Goal: Task Accomplishment & Management: Complete application form

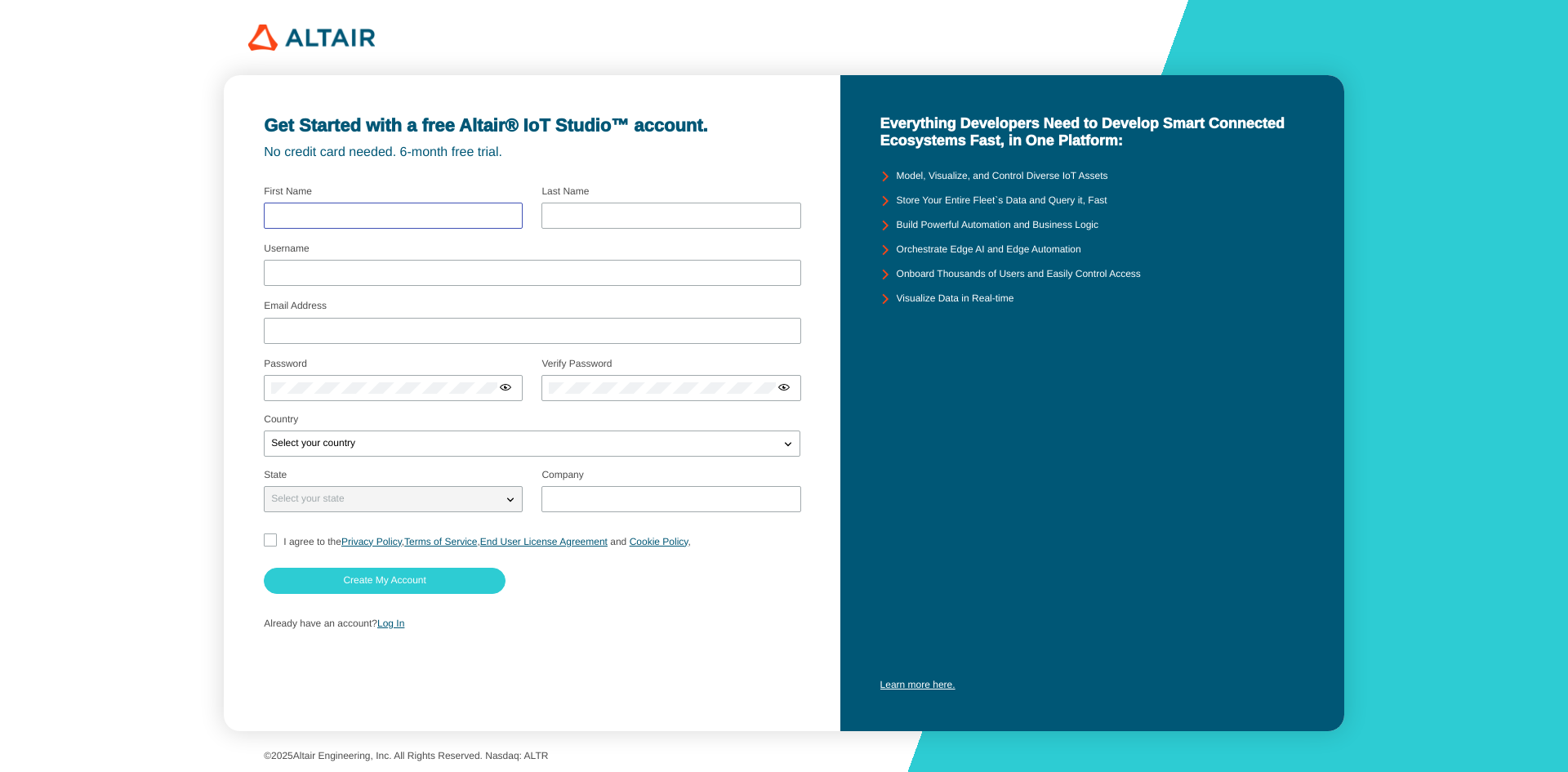
click at [410, 216] on input "text" at bounding box center [393, 215] width 244 height 11
type input "M. Fikri Al"
type input "Hakim"
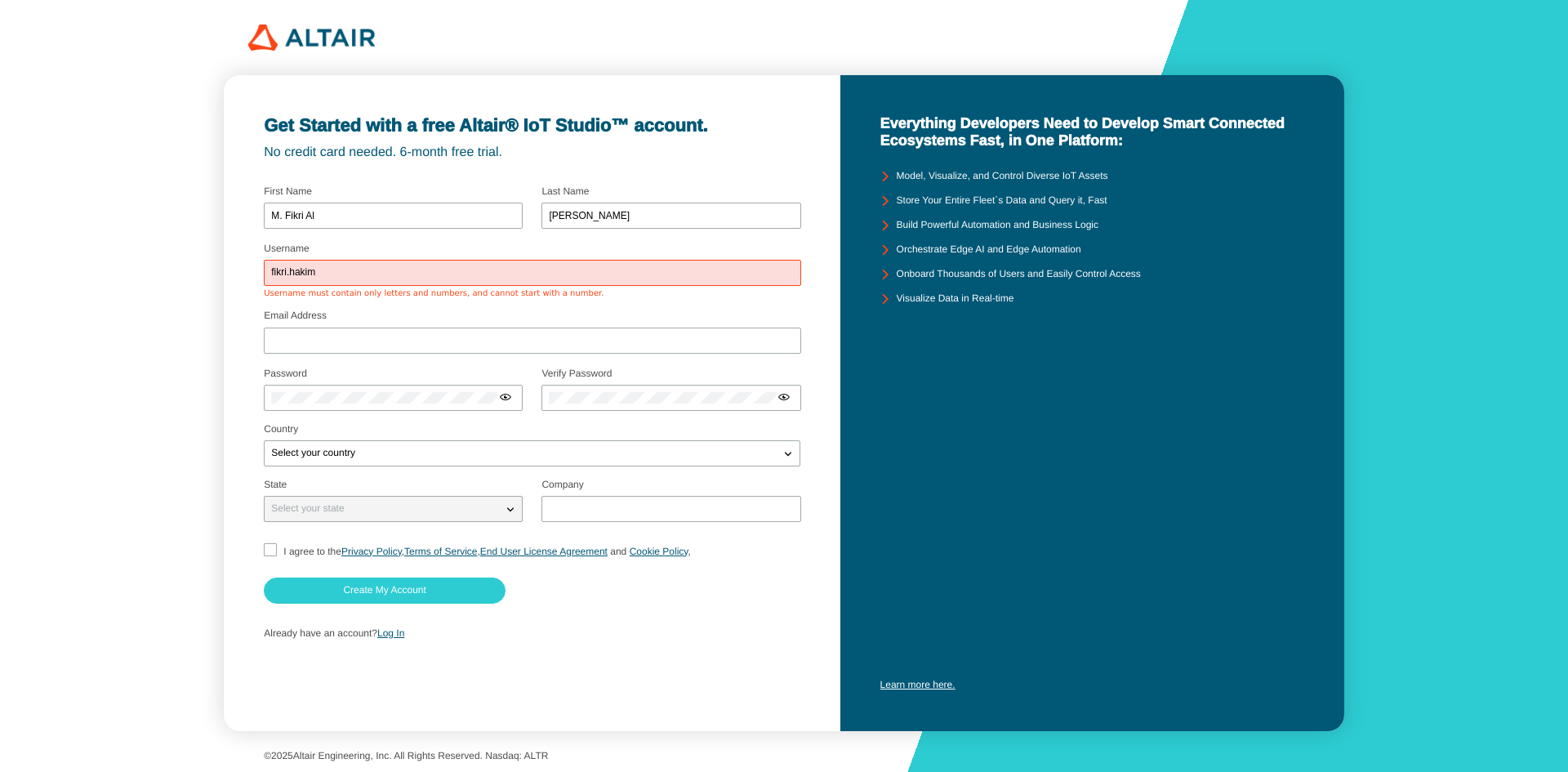
click at [411, 265] on div "fikri.hakim" at bounding box center [532, 273] width 536 height 26
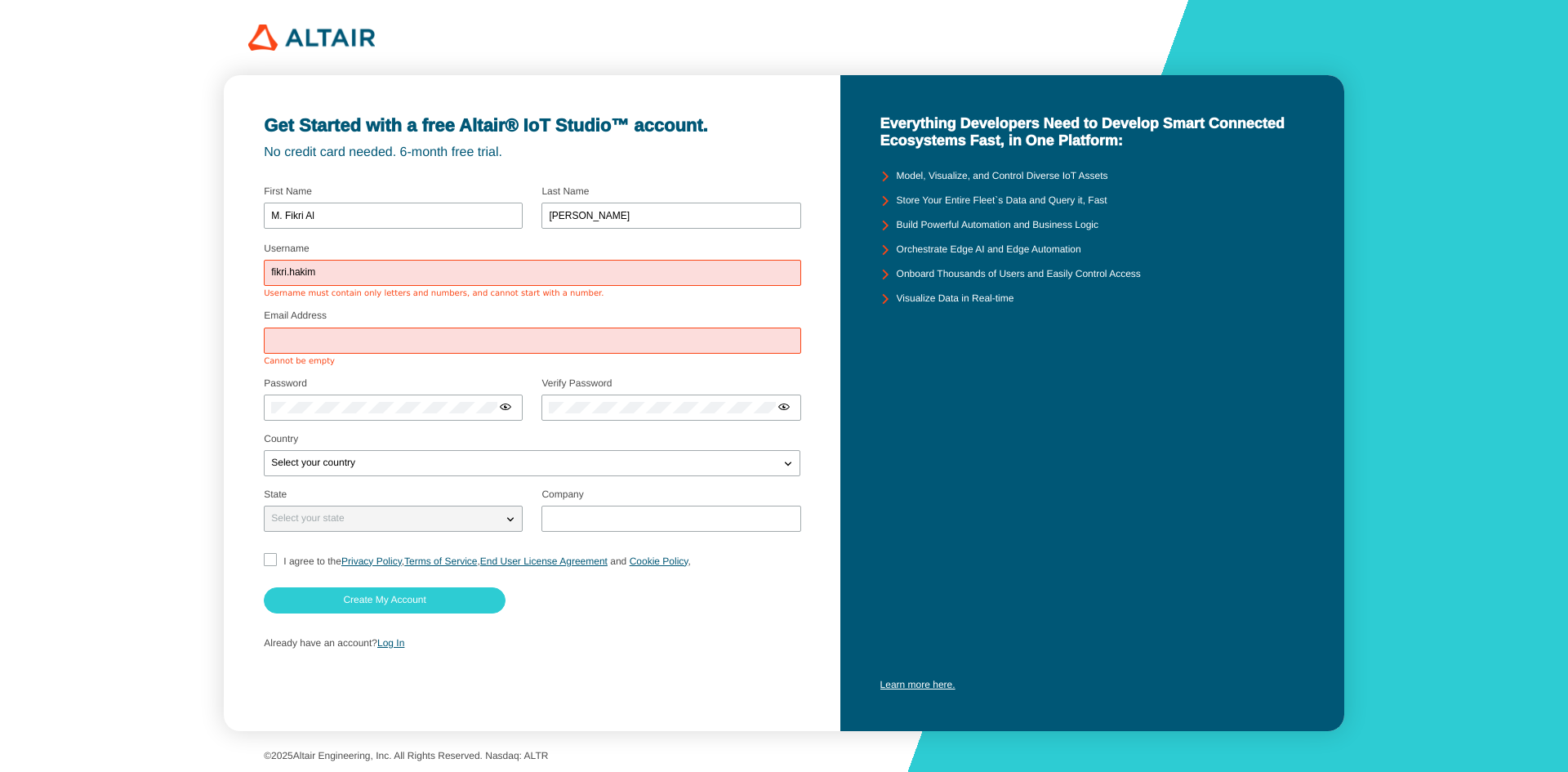
click at [411, 265] on div "fikri.hakim" at bounding box center [532, 273] width 536 height 26
click at [411, 272] on input "fikri.hakim" at bounding box center [532, 272] width 522 height 11
type input "fikshakim"
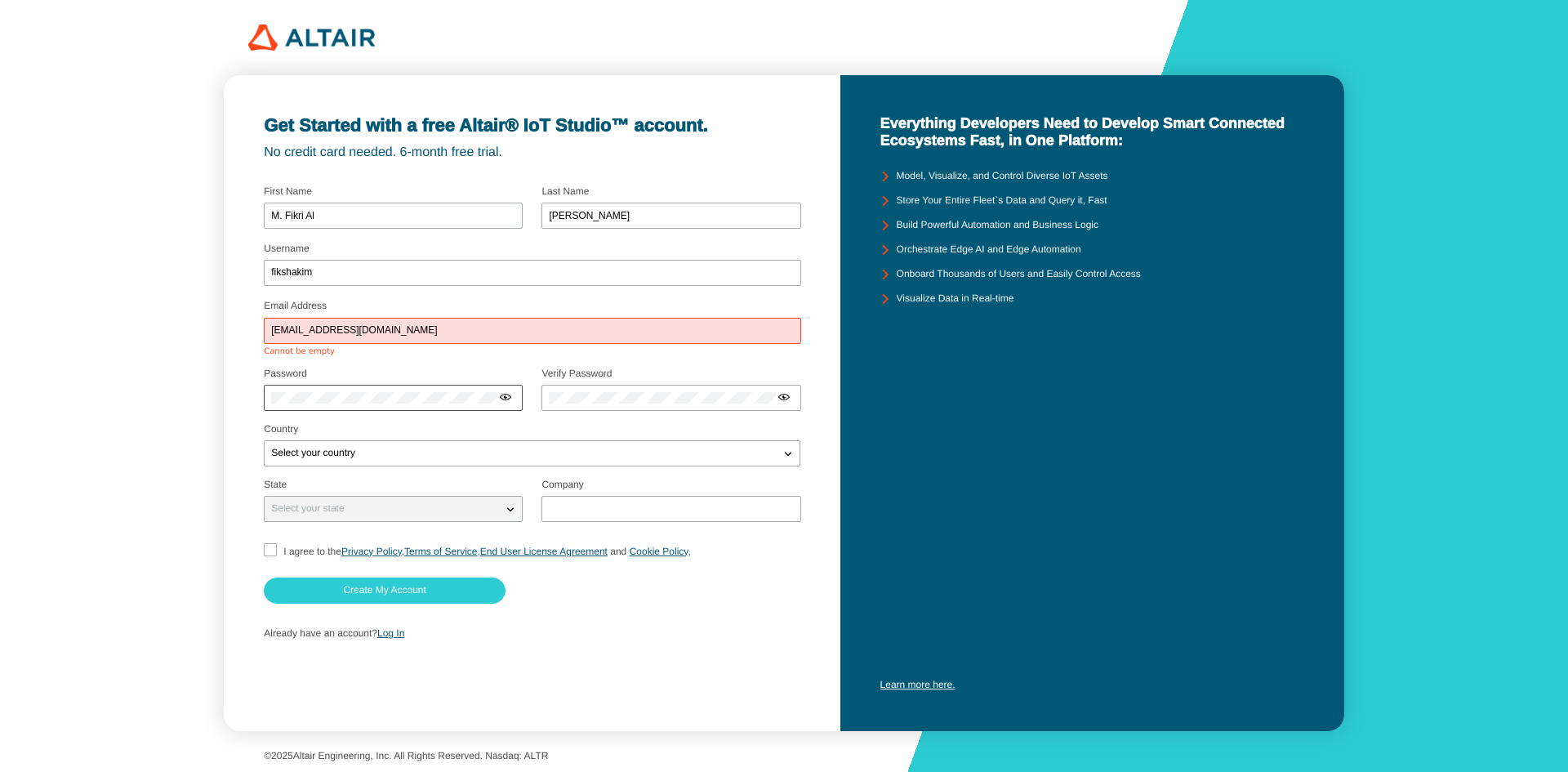
type input "mfikri.hakim@binus.ac.id"
click at [364, 396] on div at bounding box center [393, 398] width 259 height 26
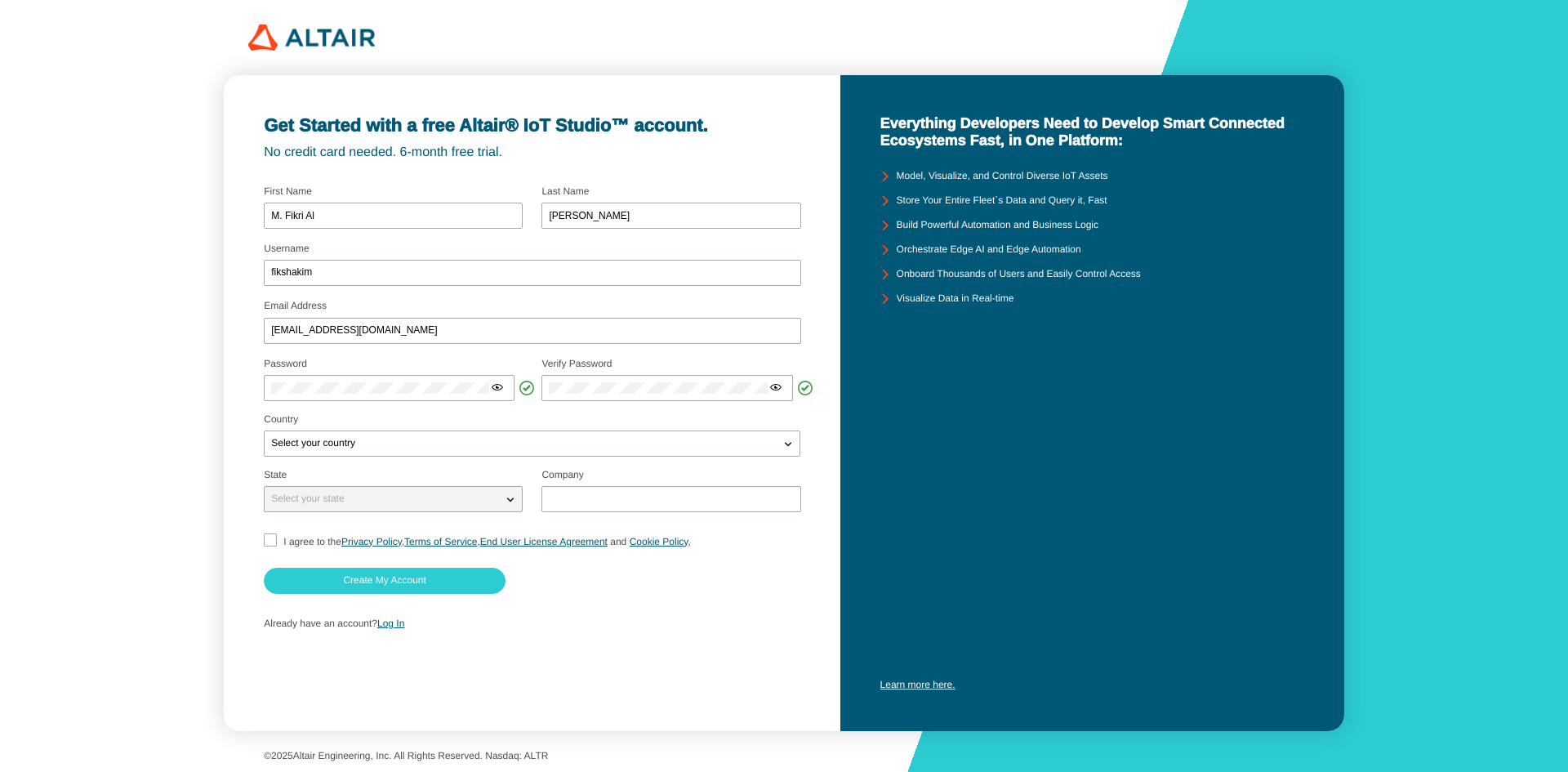
click at [411, 421] on p "Country" at bounding box center [532, 419] width 536 height 11
click at [414, 446] on div "Select your country" at bounding box center [522, 443] width 514 height 16
type input "indo"
click at [419, 503] on p "Indo nesia" at bounding box center [532, 499] width 534 height 16
click at [419, 503] on div "Select your state" at bounding box center [384, 499] width 238 height 16
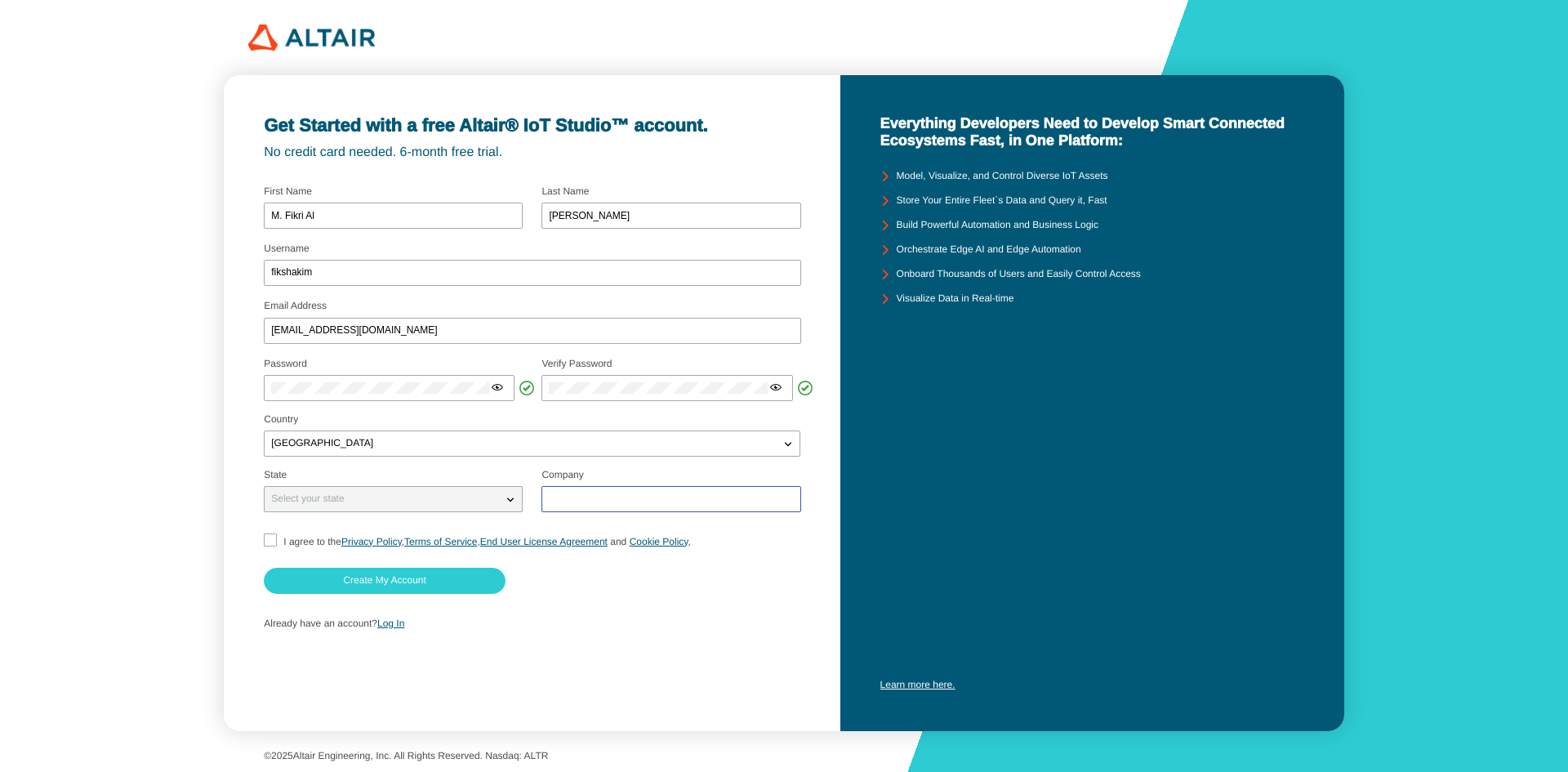
click at [670, 503] on input "text" at bounding box center [671, 498] width 244 height 11
type input "Binus University"
click at [266, 545] on input "I agree to the Privacy Policy , Terms of Service , End User License Agreement a…" at bounding box center [269, 541] width 11 height 17
checkbox input "true"
click at [426, 572] on paper-button "Create My Account" at bounding box center [385, 580] width 242 height 26
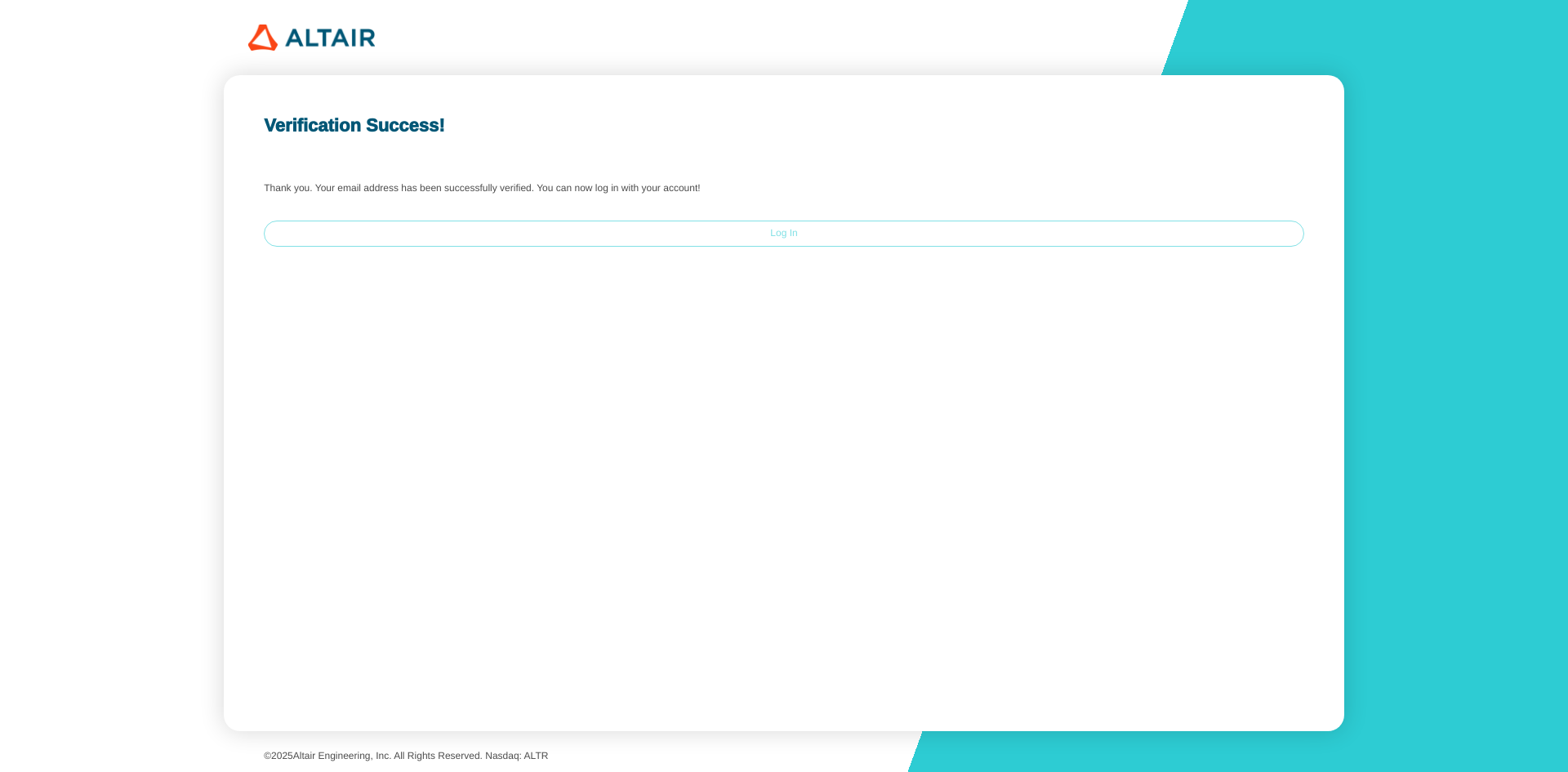
click at [843, 227] on paper-button "Log In" at bounding box center [784, 233] width 1040 height 26
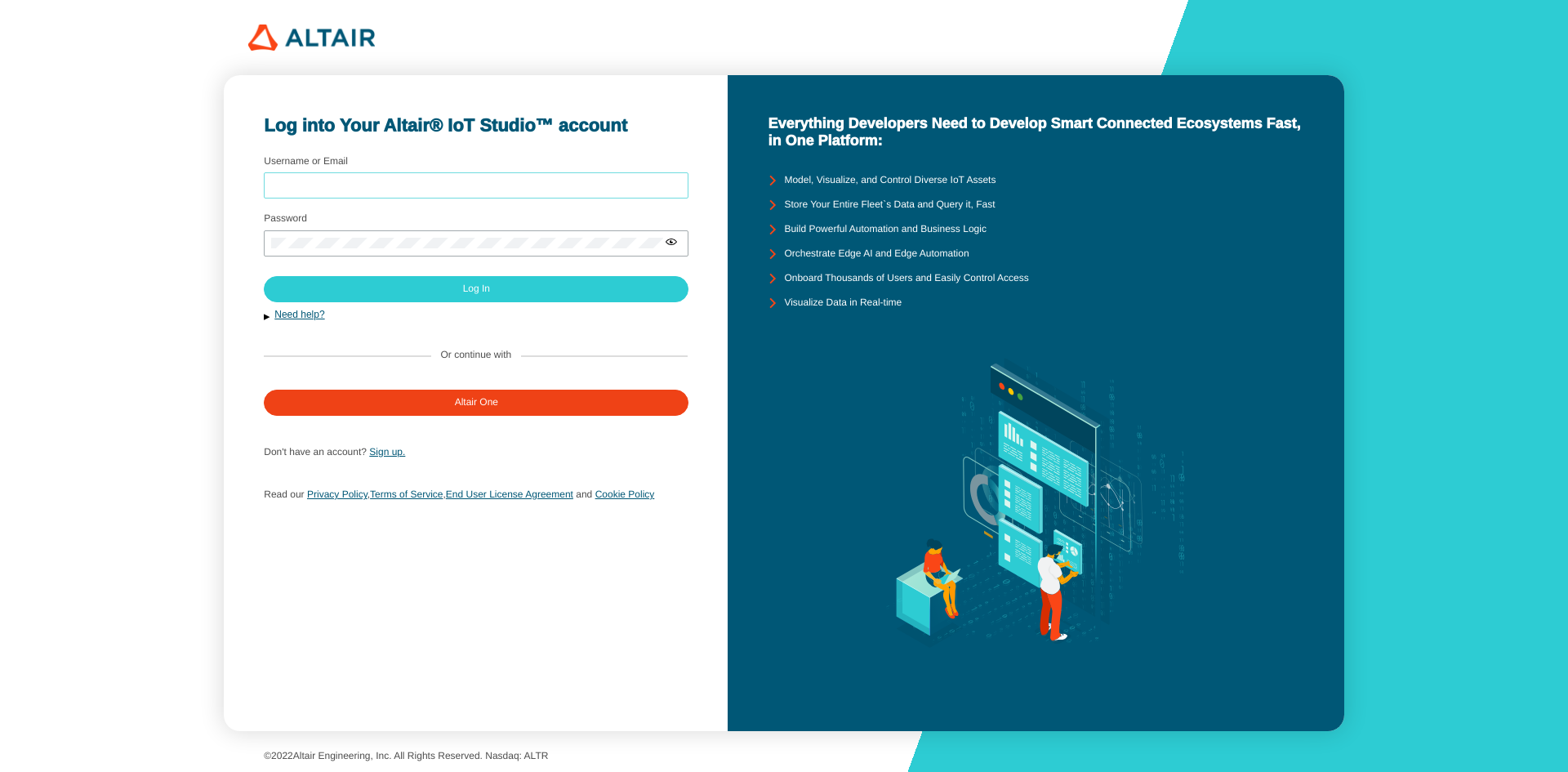
click at [486, 186] on input "Username or Email" at bounding box center [476, 185] width 410 height 11
type input "mfikri.hakim@binus.ac.id"
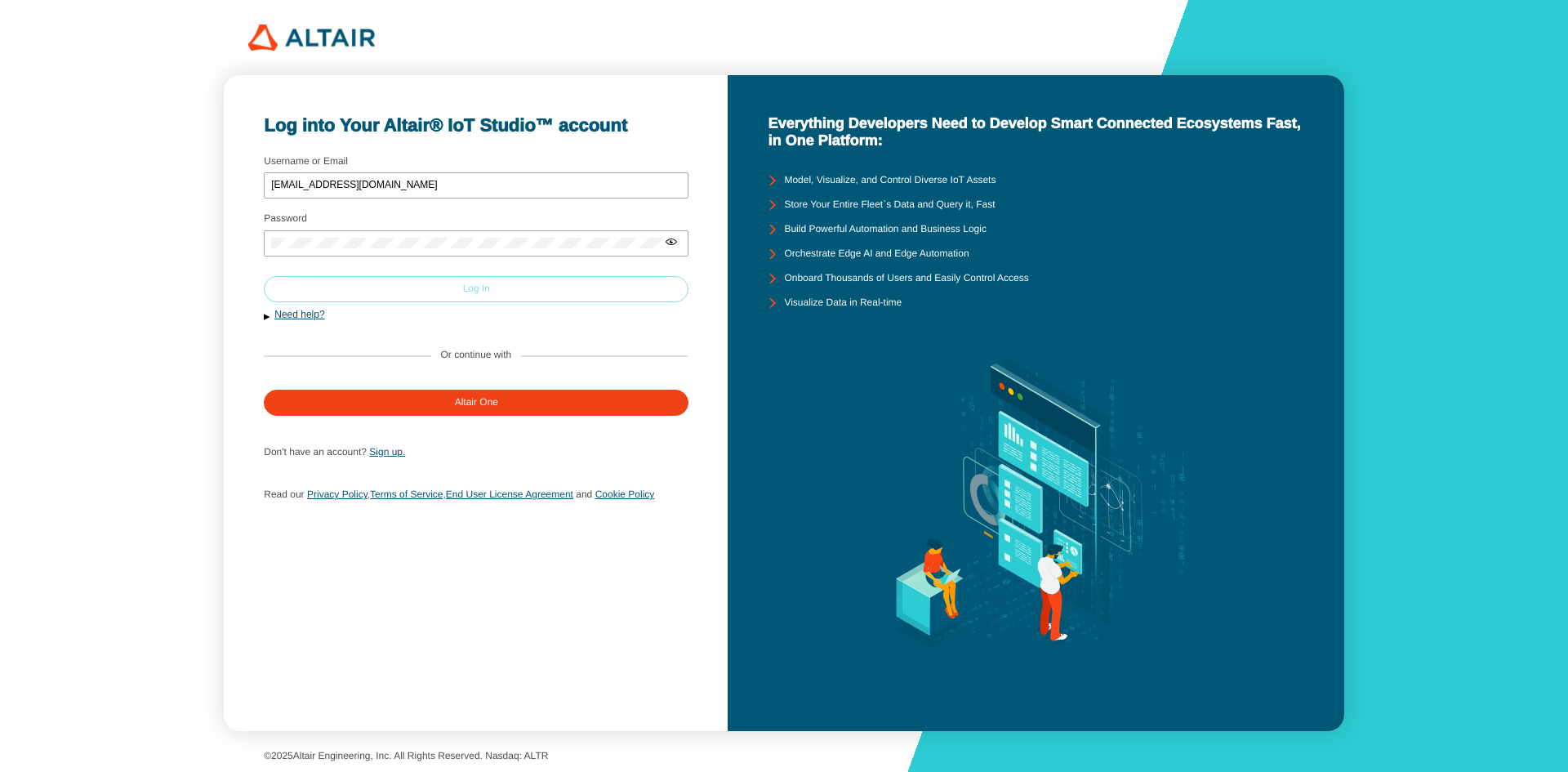
click at [496, 281] on paper-button "Log In" at bounding box center [476, 289] width 425 height 26
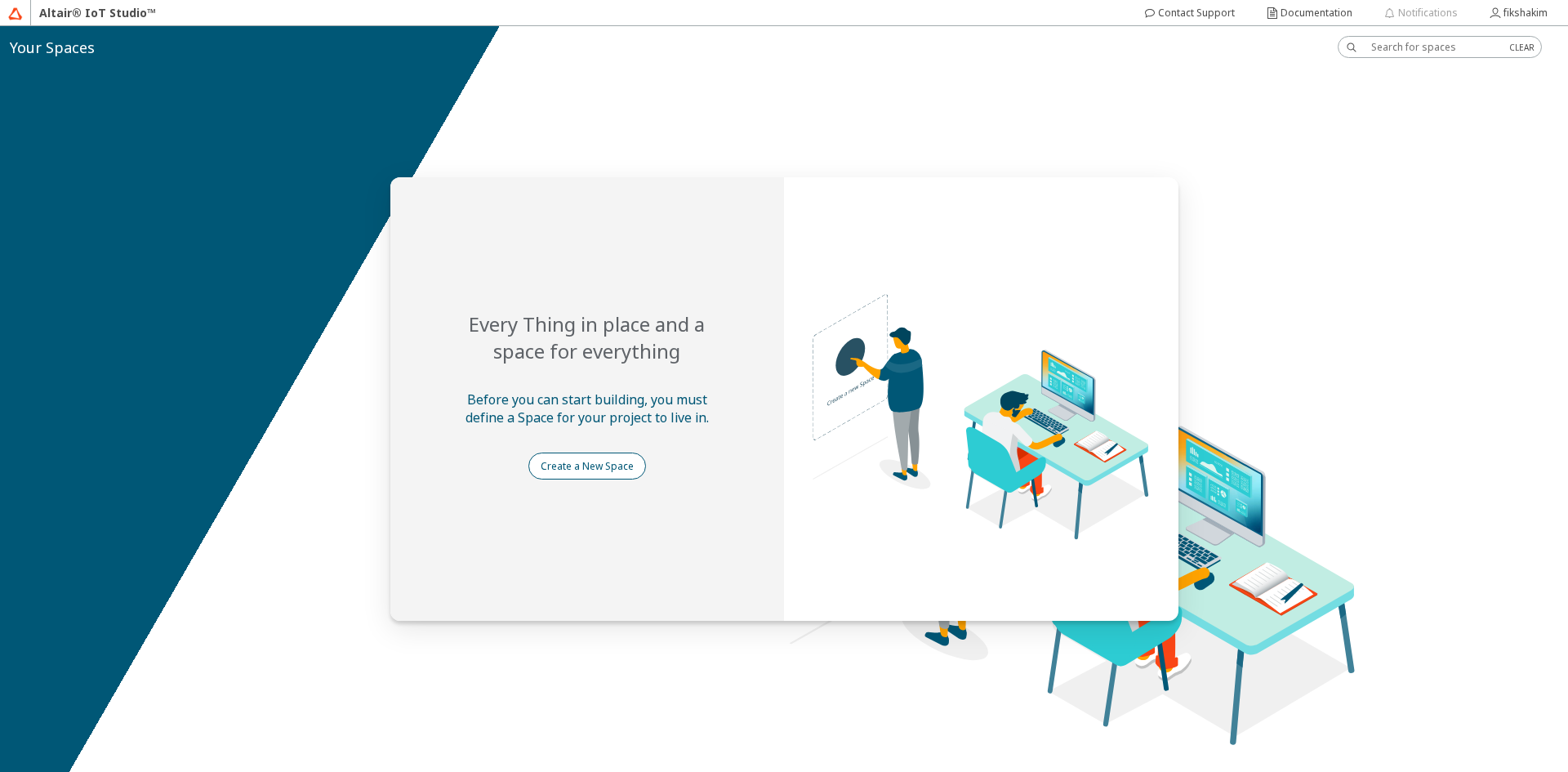
click at [575, 476] on paper-button "Create a New Space" at bounding box center [587, 465] width 118 height 27
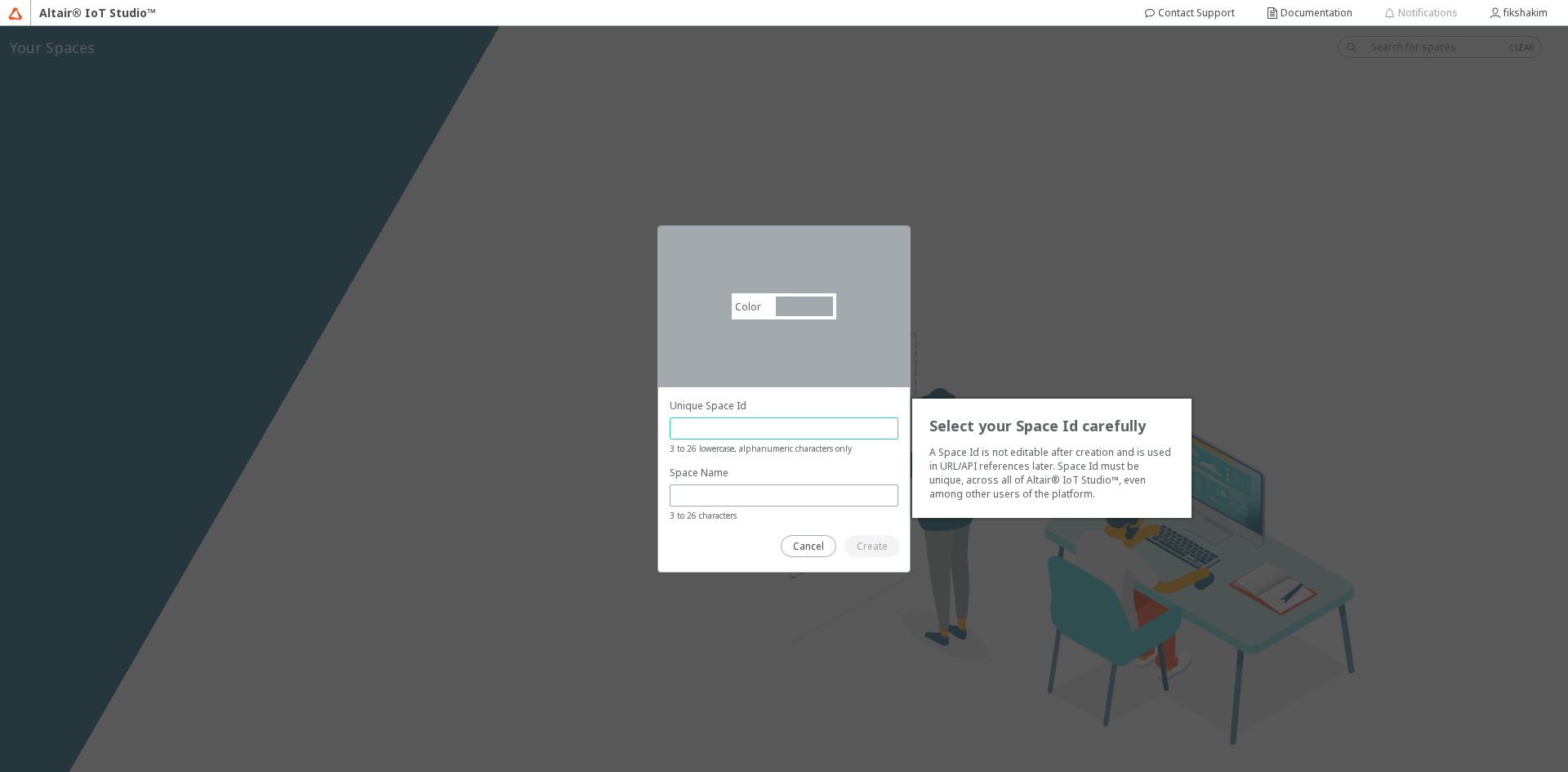
click at [791, 421] on input "text" at bounding box center [784, 428] width 214 height 14
type input "B"
type input "biafikribinus2025"
click at [776, 500] on input "text" at bounding box center [775, 495] width 196 height 14
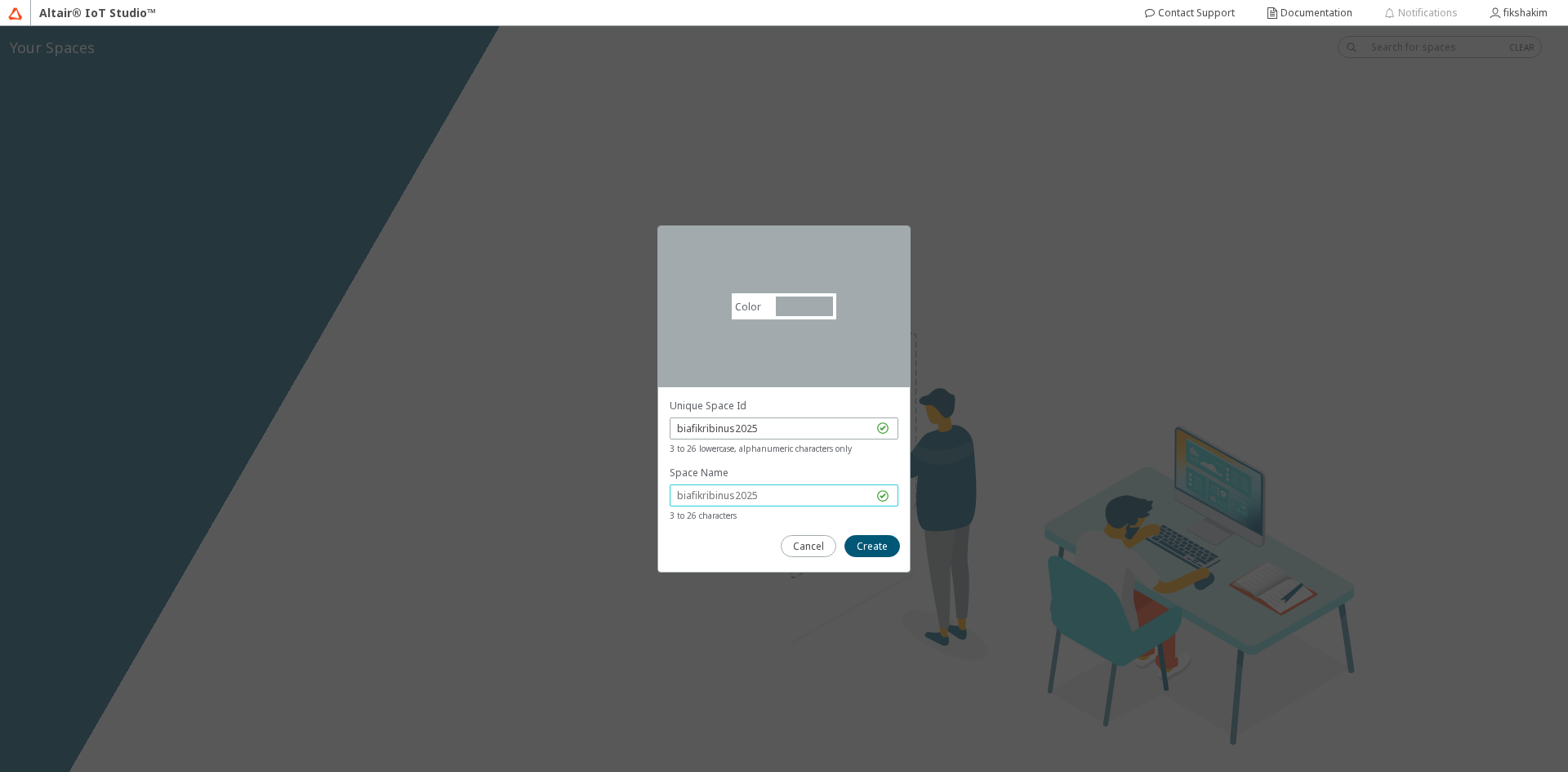
click at [776, 500] on input "text" at bounding box center [775, 495] width 196 height 14
drag, startPoint x: 799, startPoint y: 496, endPoint x: 643, endPoint y: 494, distance: 155.1
click at [643, 494] on div "Color #a2aaad #A2AAAD Select your Space Id carefully A Space Id is not editable…" at bounding box center [784, 398] width 1568 height 745
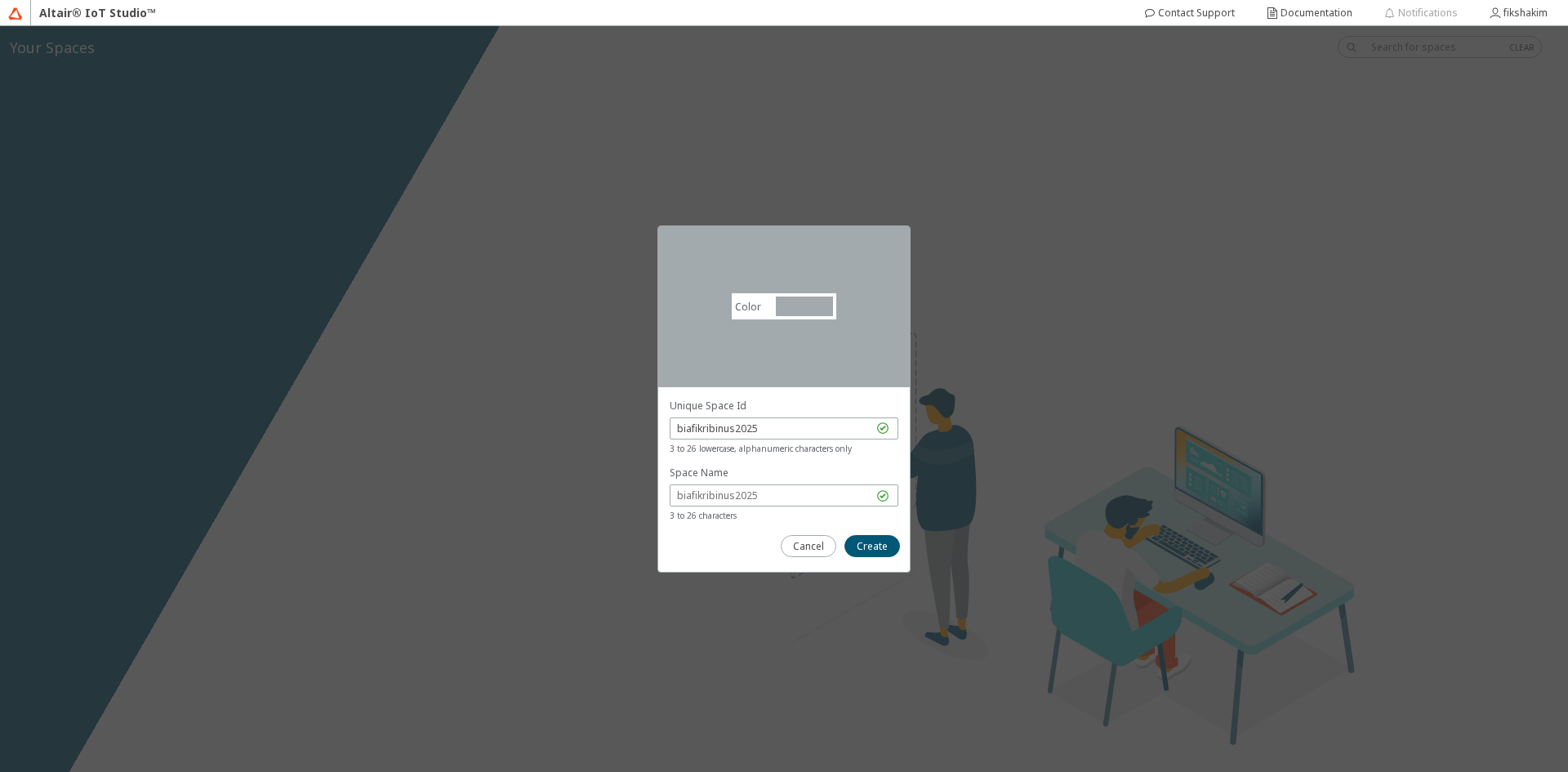
click at [807, 305] on div at bounding box center [804, 306] width 57 height 20
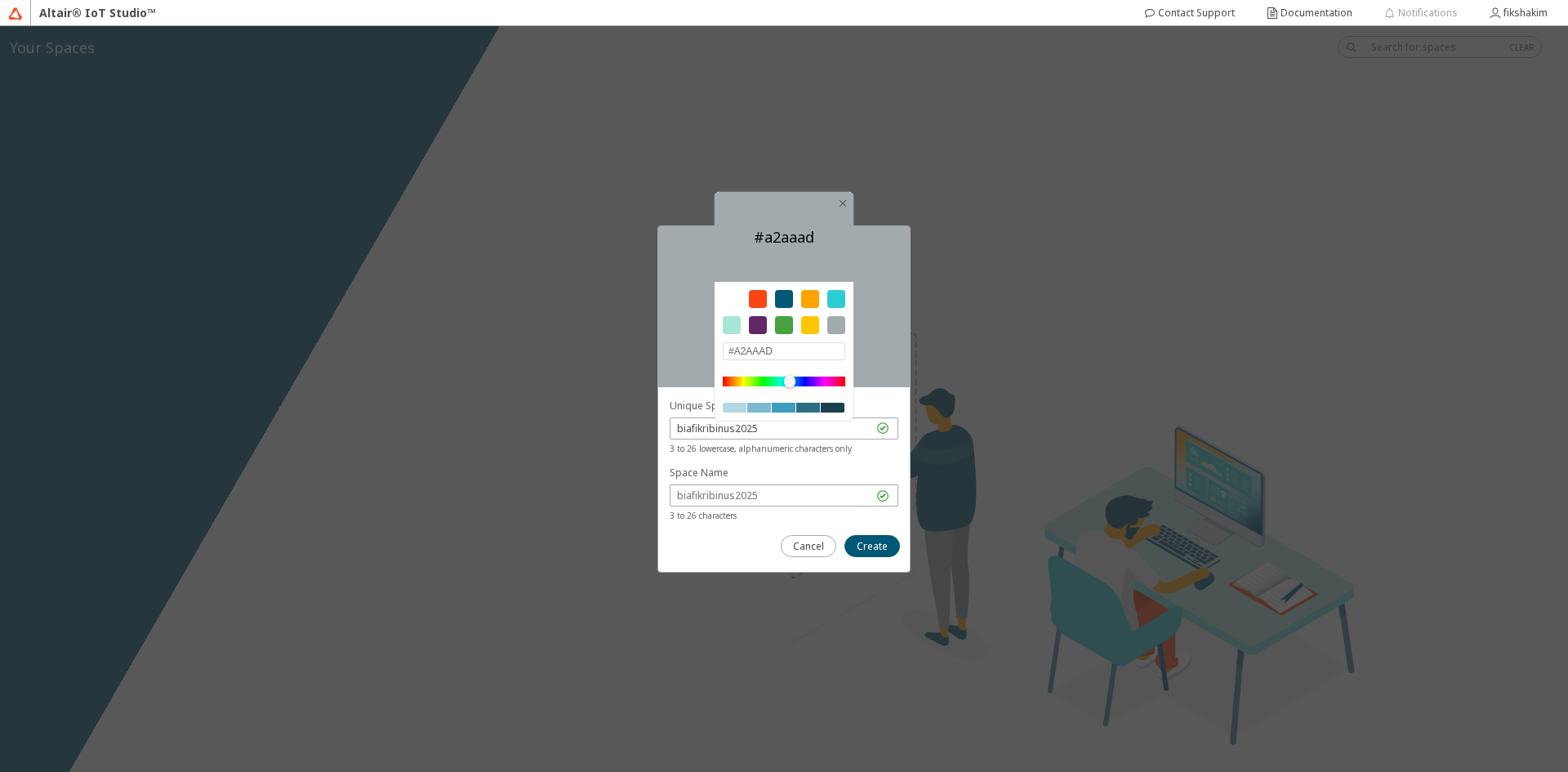
click at [785, 302] on div at bounding box center [784, 299] width 18 height 18
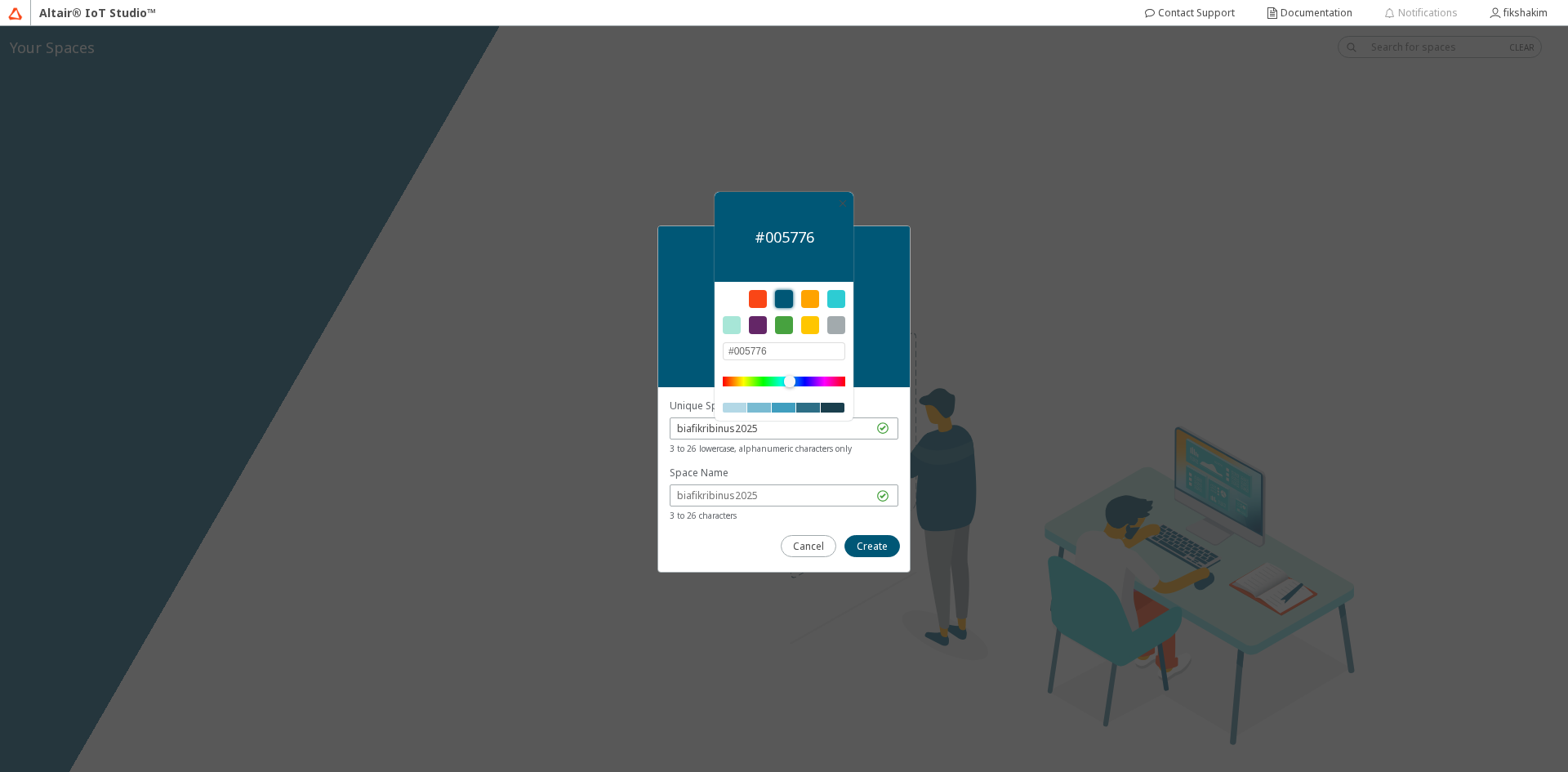
click at [732, 299] on div at bounding box center [732, 299] width 18 height 18
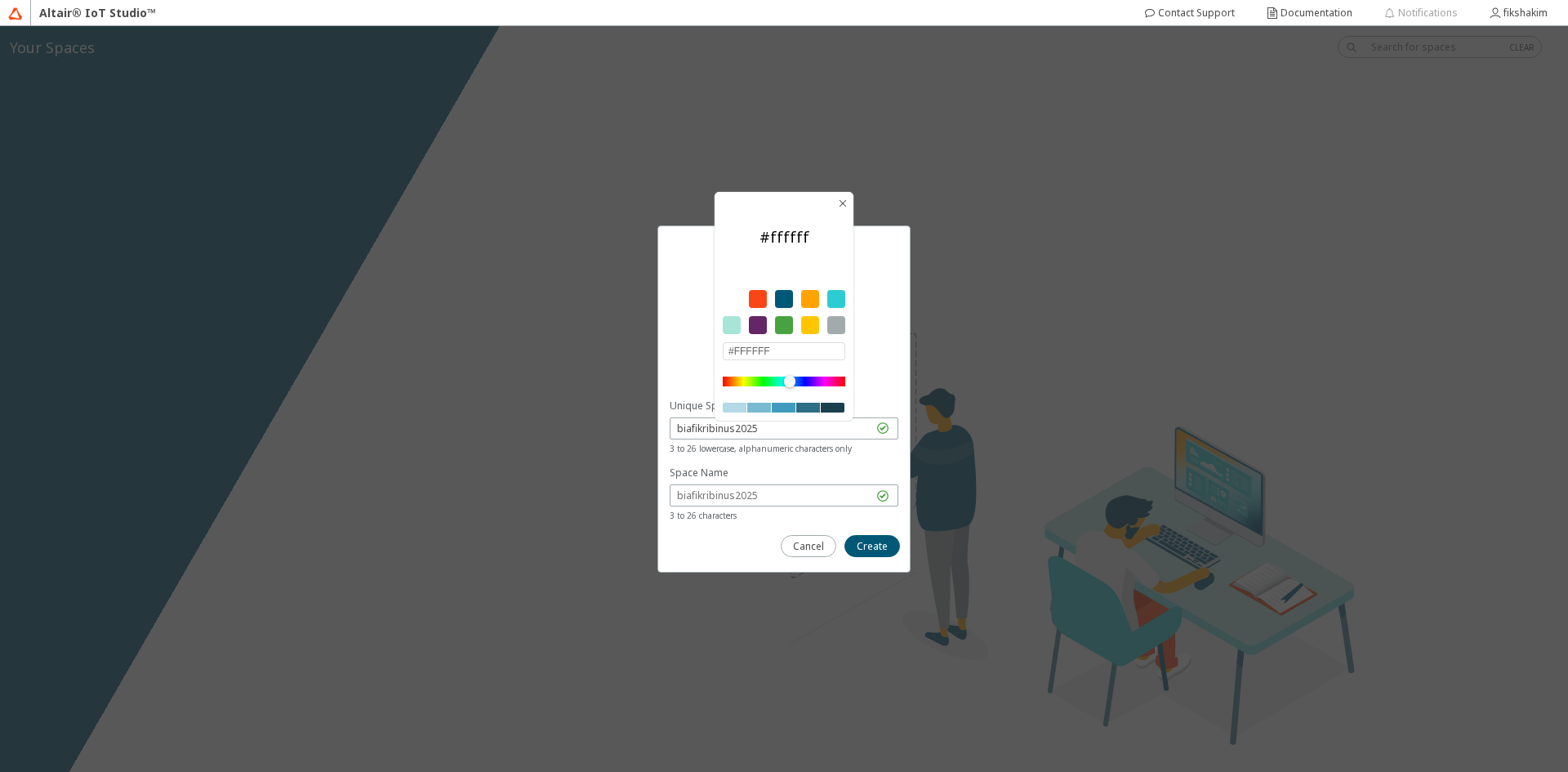
click at [758, 296] on div at bounding box center [758, 299] width 18 height 18
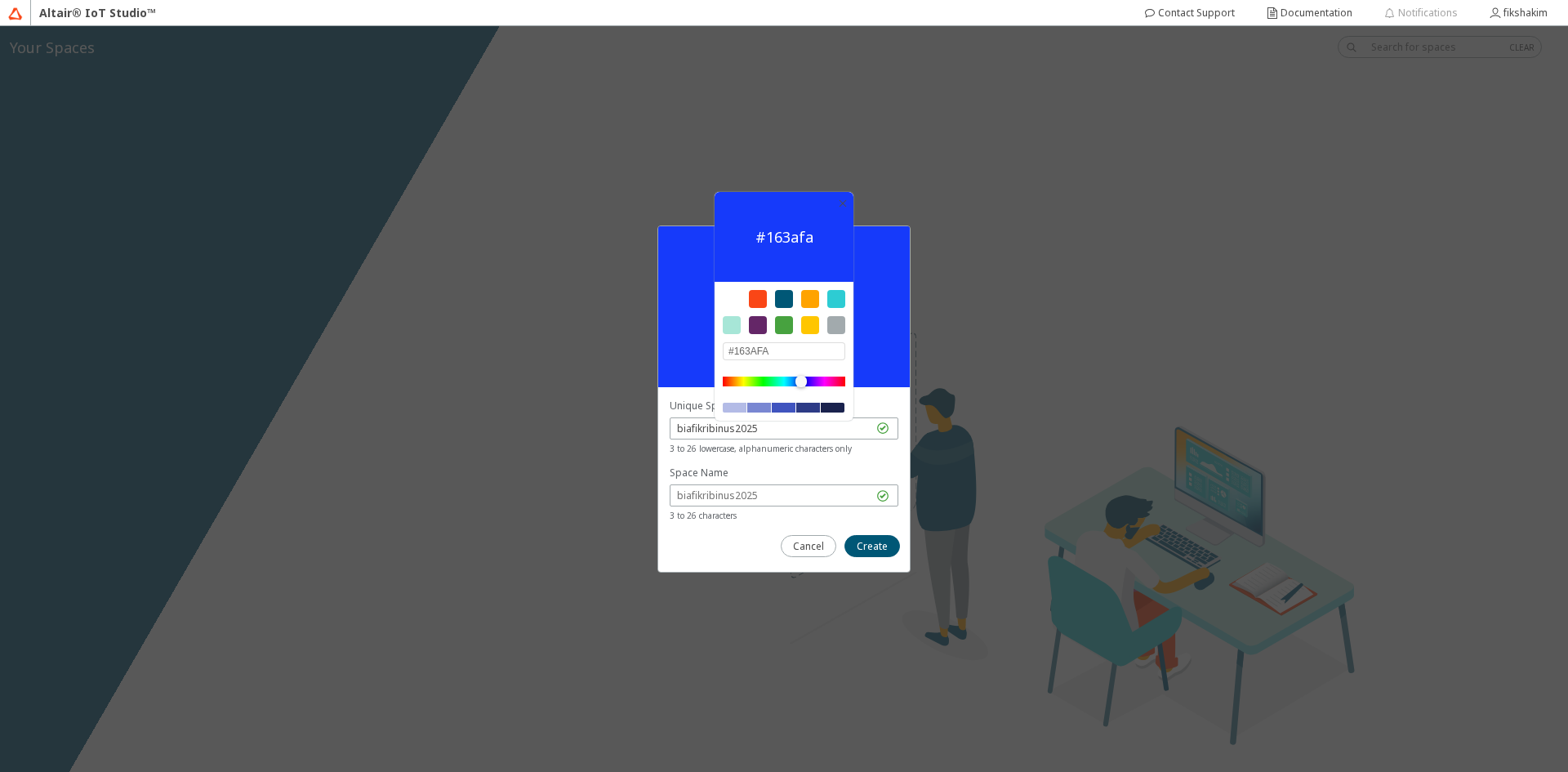
click at [801, 377] on div at bounding box center [784, 381] width 122 height 10
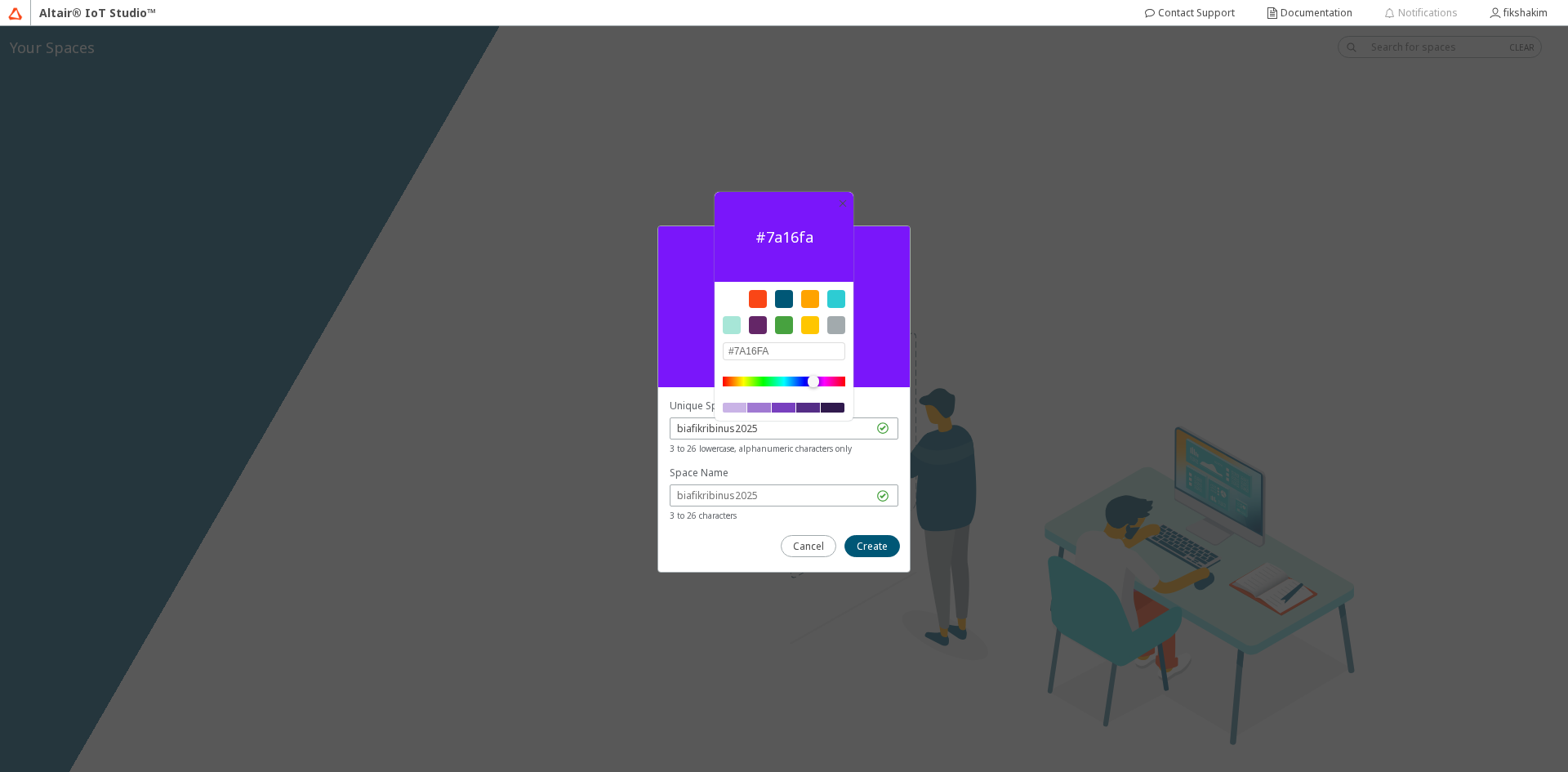
drag, startPoint x: 801, startPoint y: 377, endPoint x: 813, endPoint y: 378, distance: 12.3
click at [813, 378] on div at bounding box center [812, 381] width 11 height 11
click at [788, 298] on div at bounding box center [784, 299] width 18 height 18
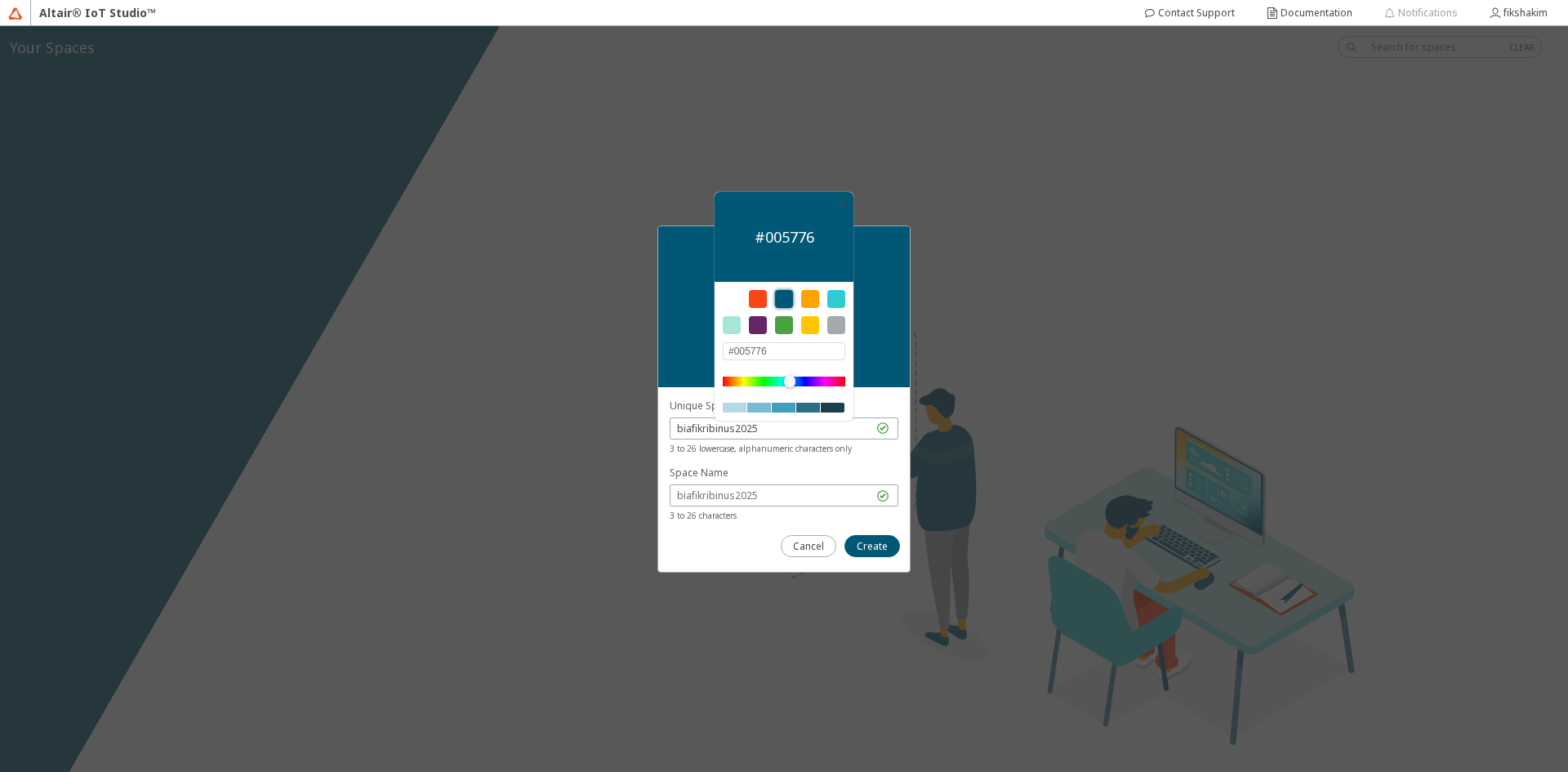
click at [883, 323] on div "Color #005776 #005776" at bounding box center [783, 306] width 251 height 161
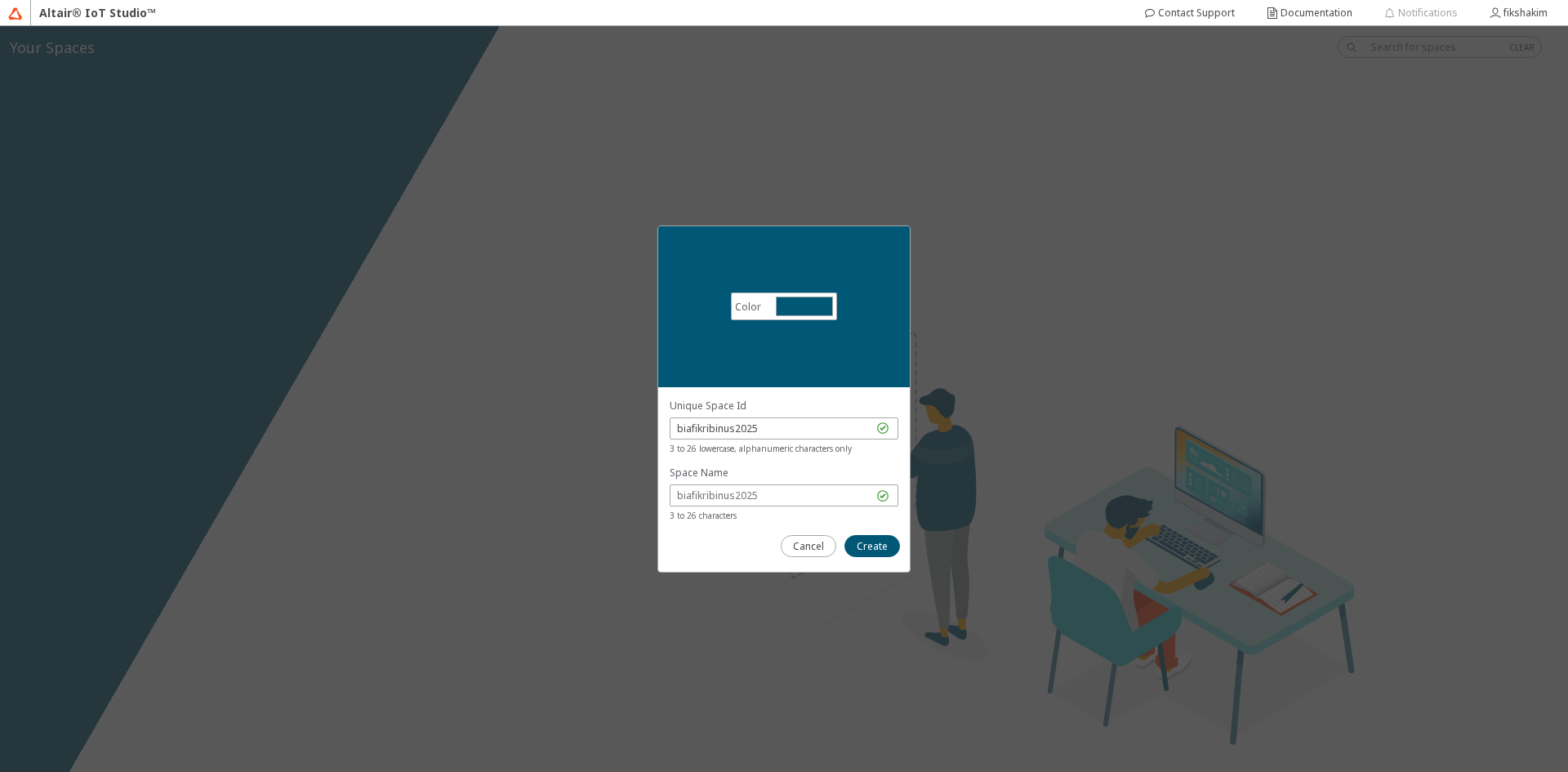
click at [798, 297] on div at bounding box center [804, 306] width 57 height 20
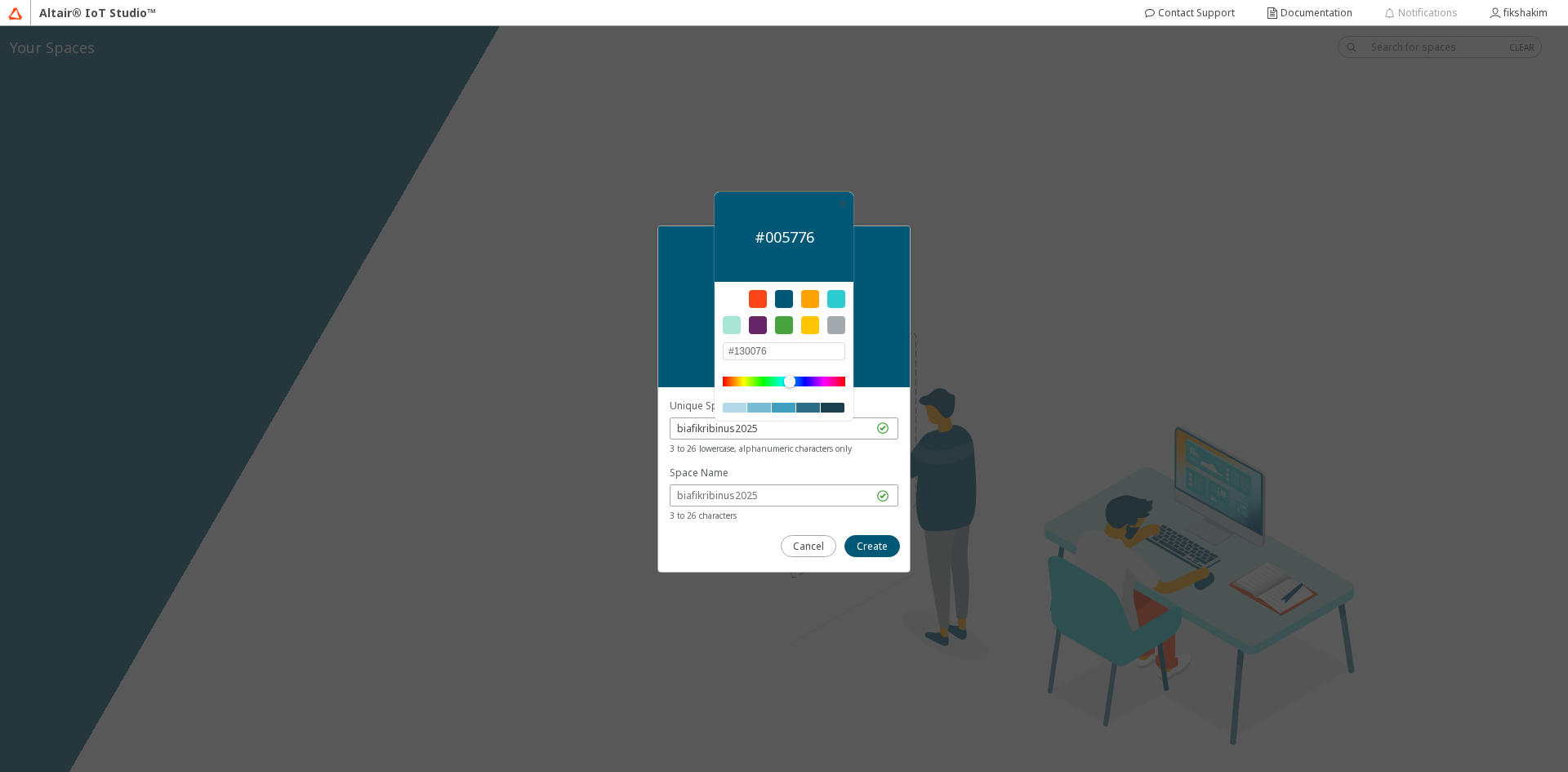
click at [807, 376] on div at bounding box center [784, 381] width 122 height 10
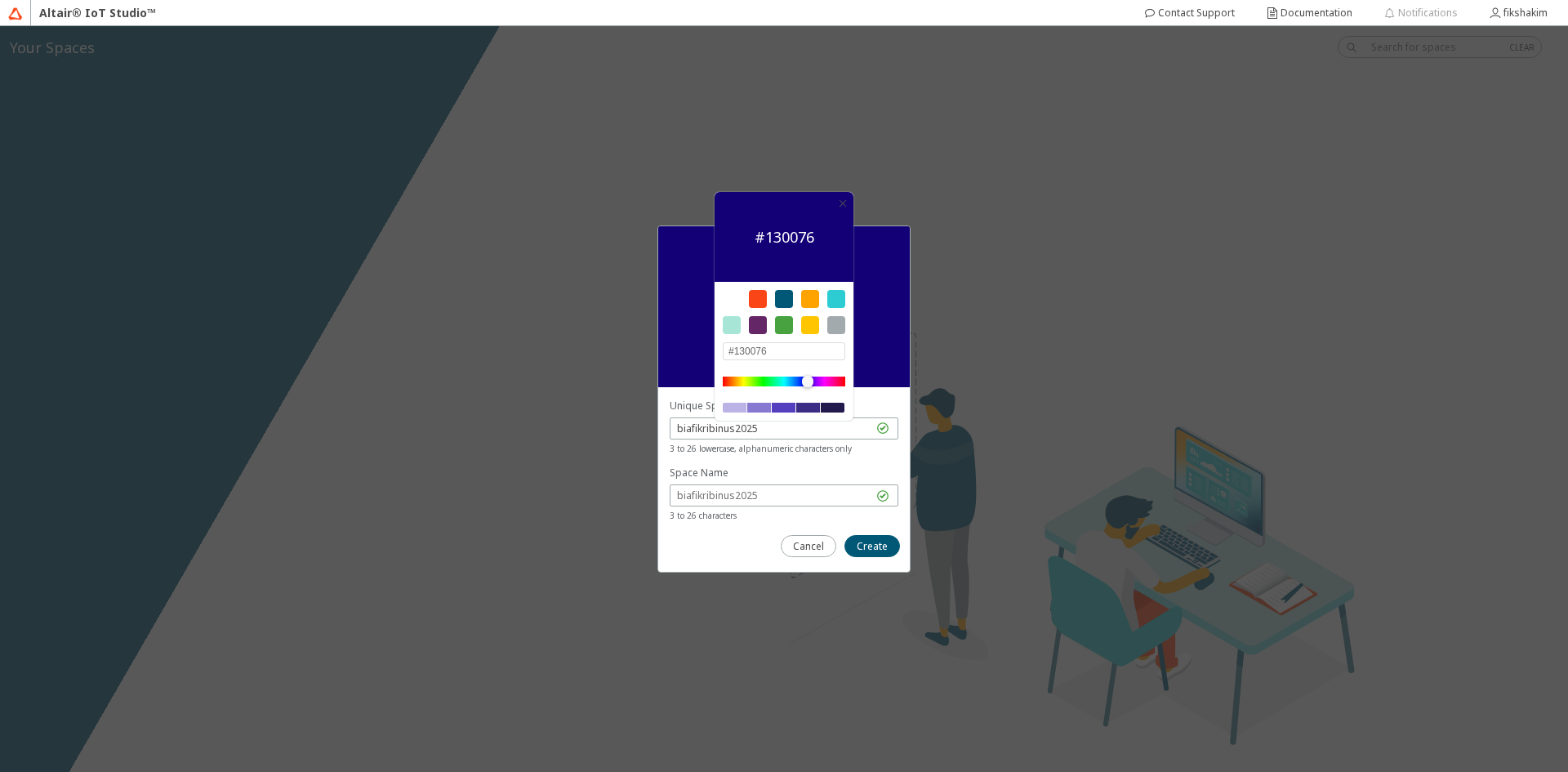
click at [780, 408] on div at bounding box center [784, 408] width 24 height 10
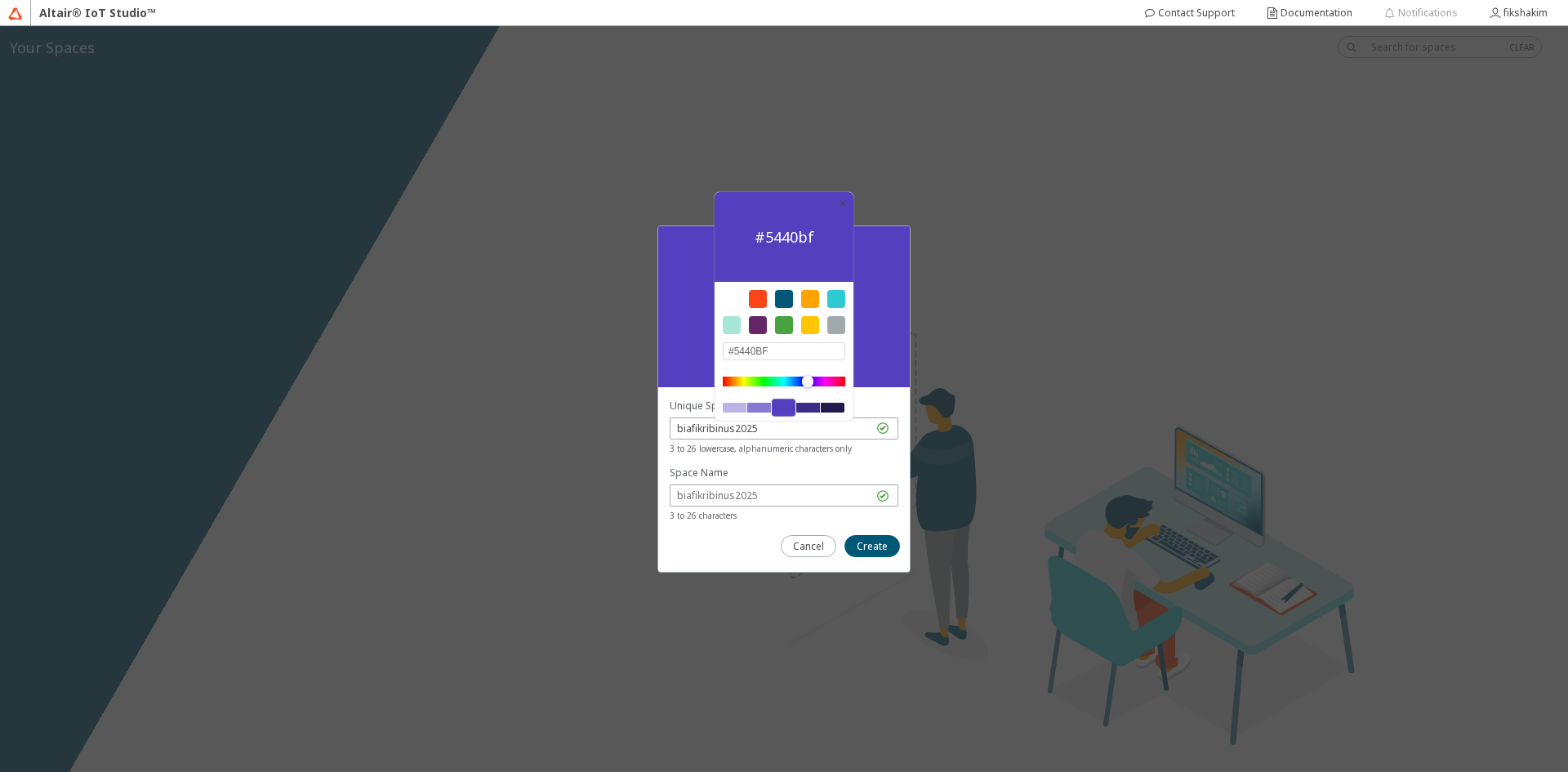
click at [812, 407] on div at bounding box center [808, 408] width 24 height 10
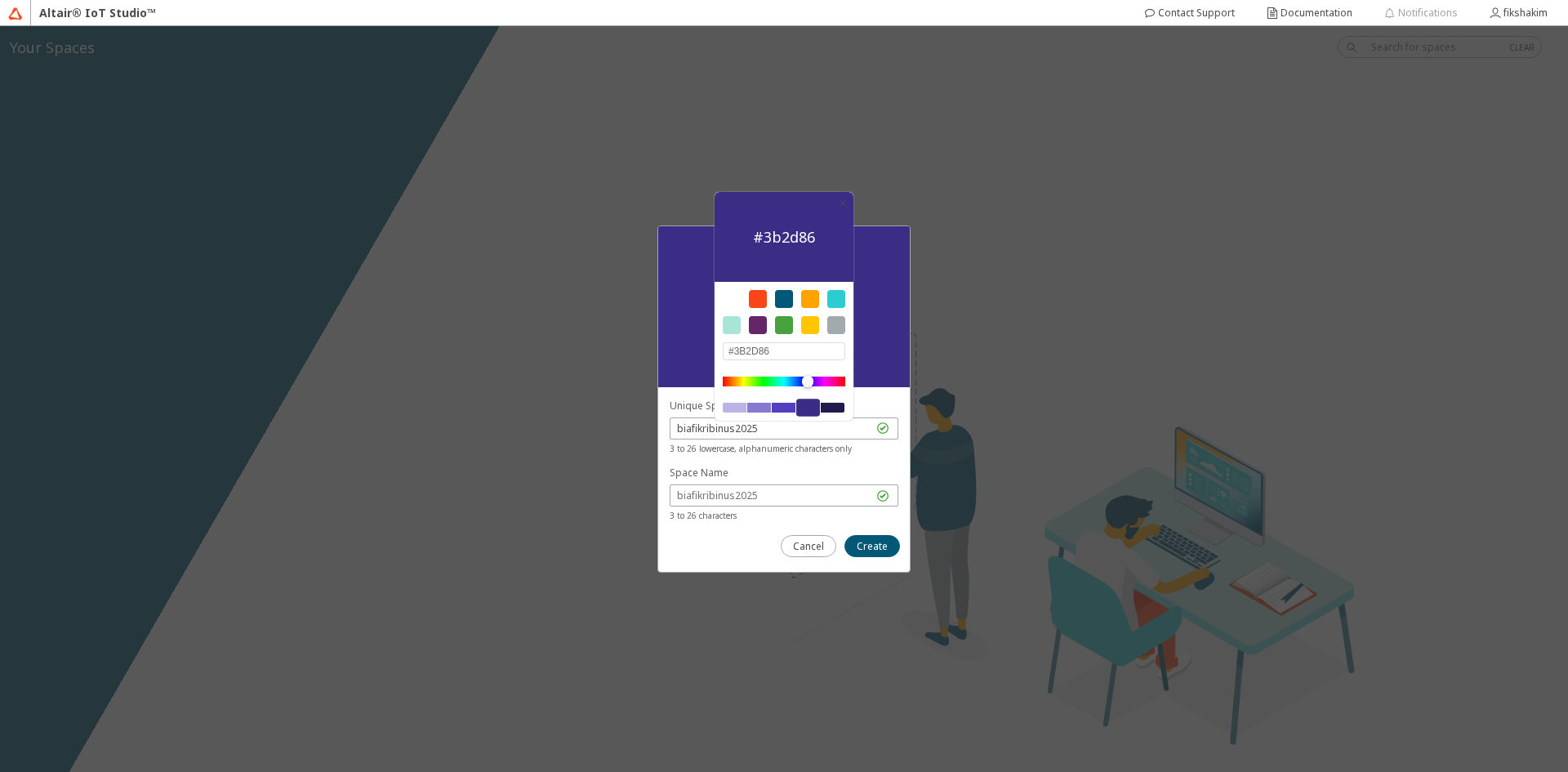
click at [848, 406] on div at bounding box center [783, 394] width 139 height 52
click at [832, 409] on div at bounding box center [833, 408] width 24 height 10
type input "#22194D"
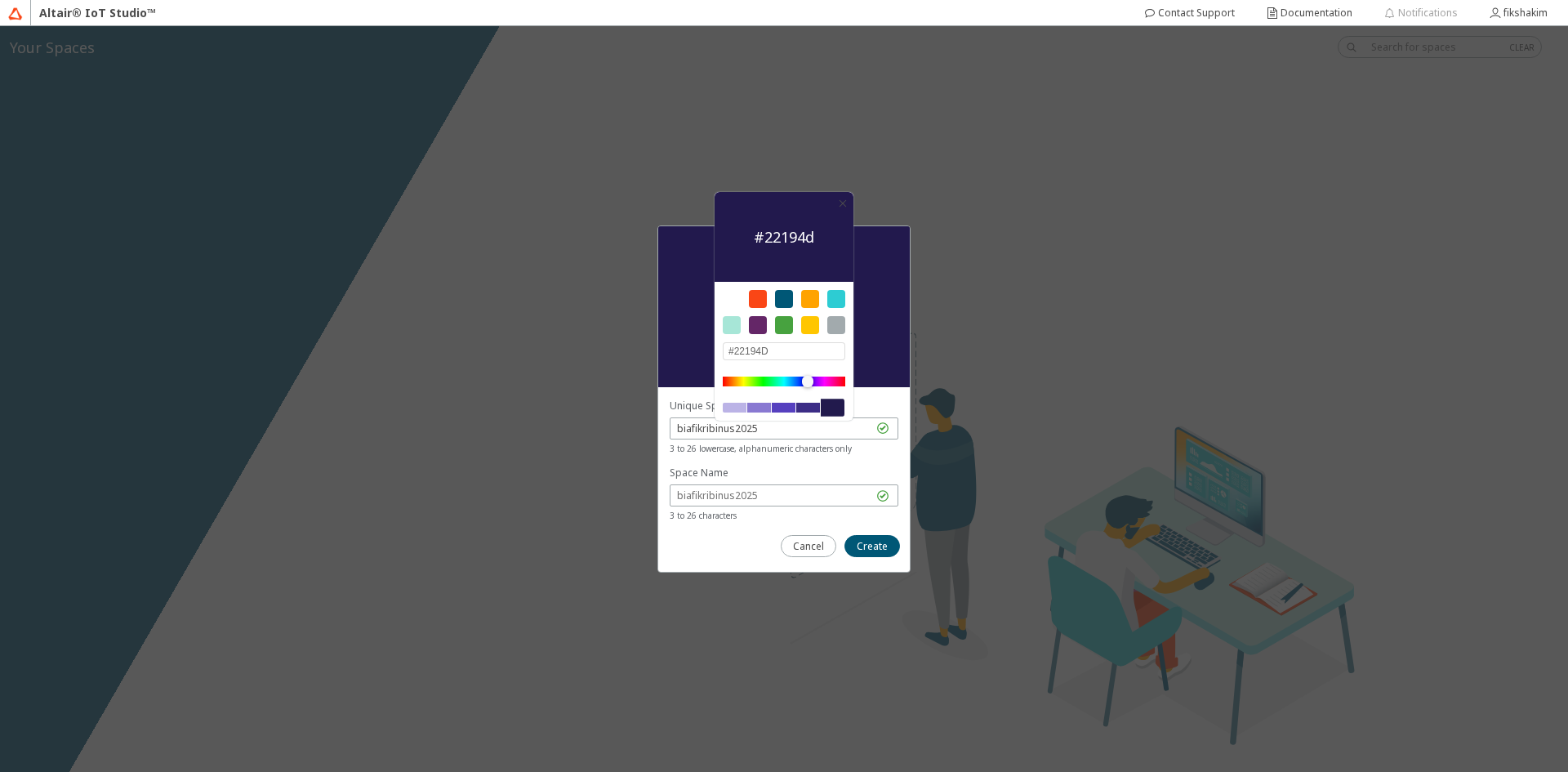
click at [881, 396] on div at bounding box center [783, 479] width 251 height 185
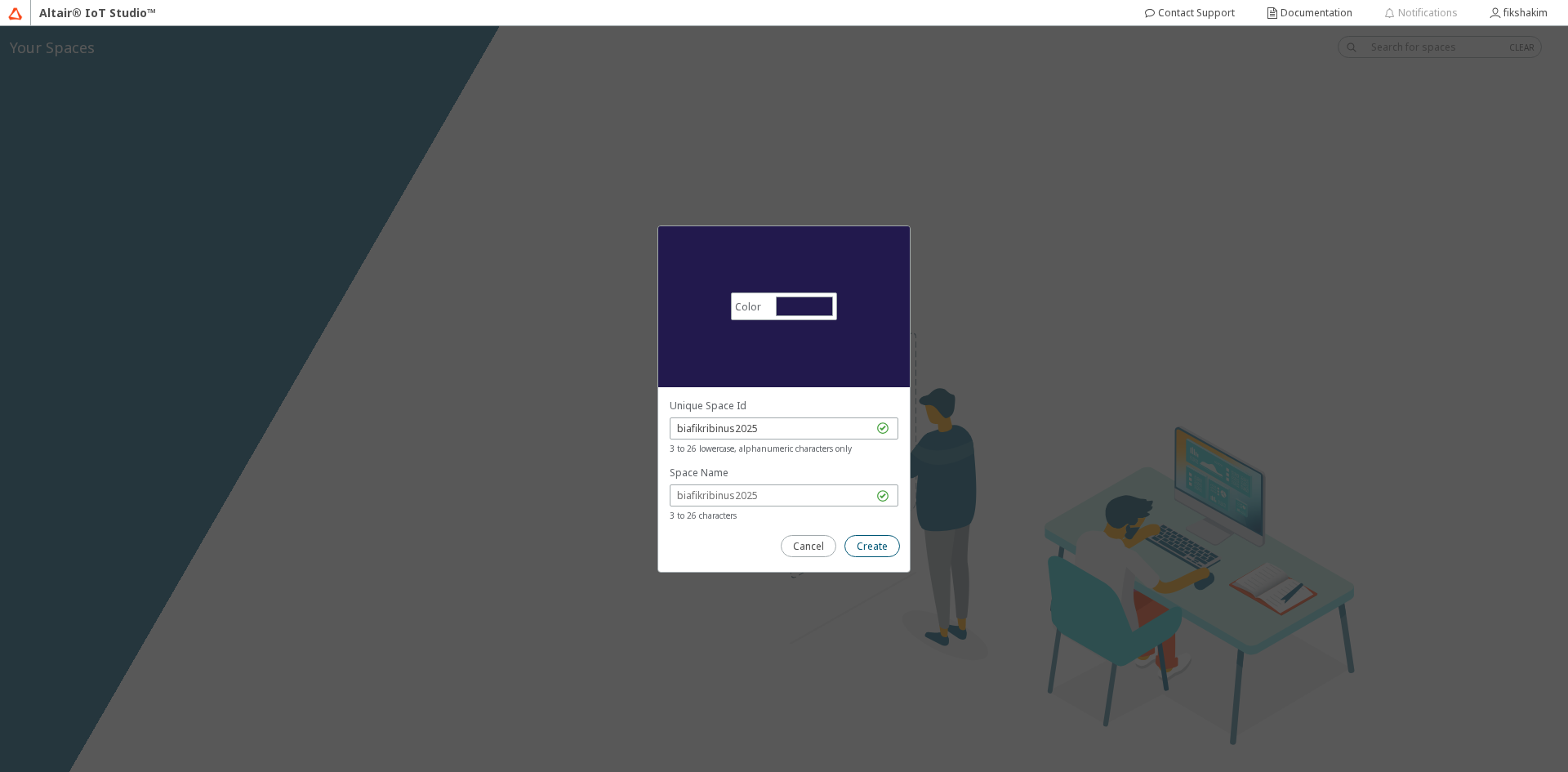
click at [881, 553] on paper-button "Create" at bounding box center [872, 546] width 56 height 22
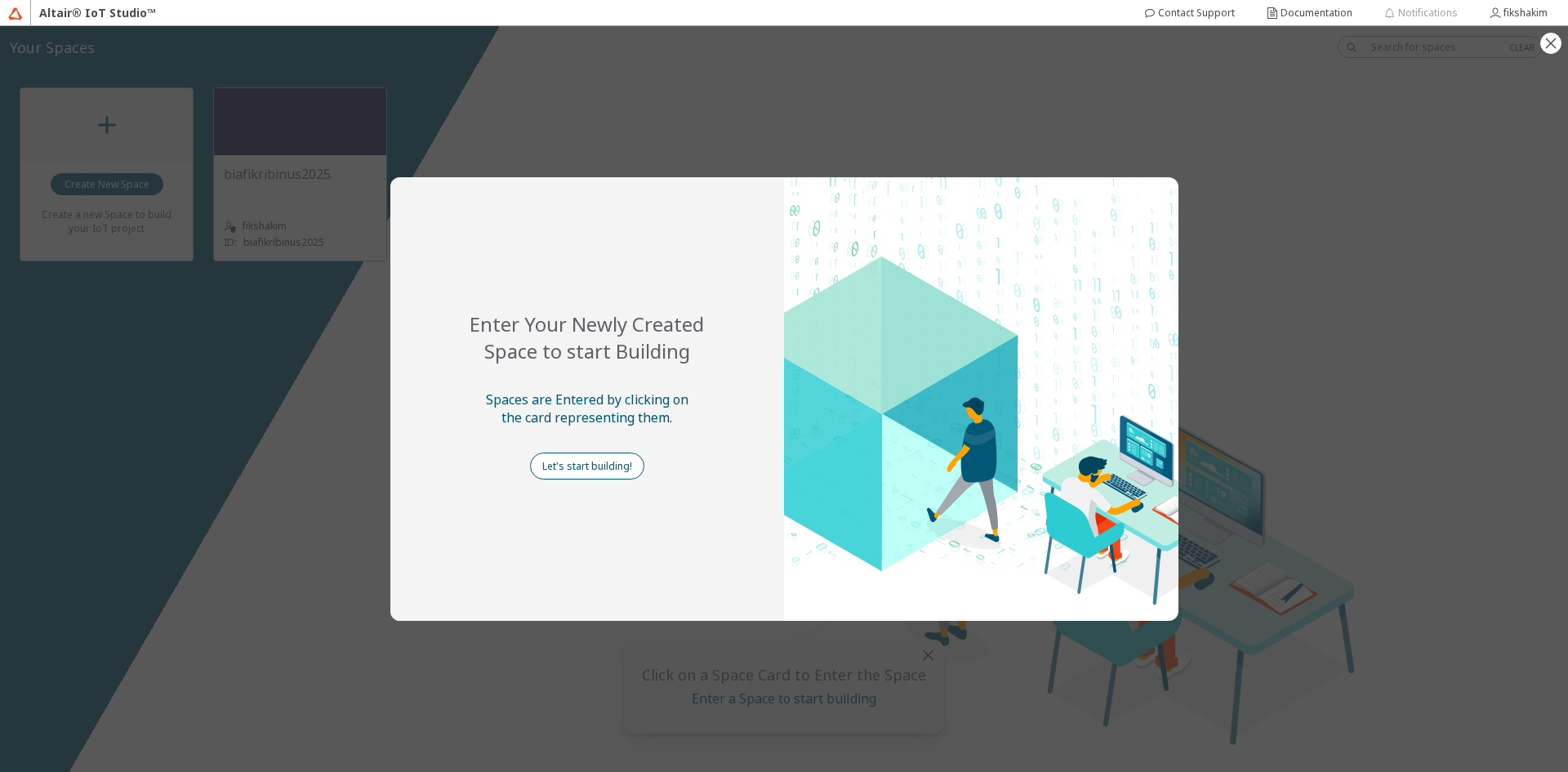
click at [0, 0] on slot "Let's start building!" at bounding box center [0, 0] width 0 height 0
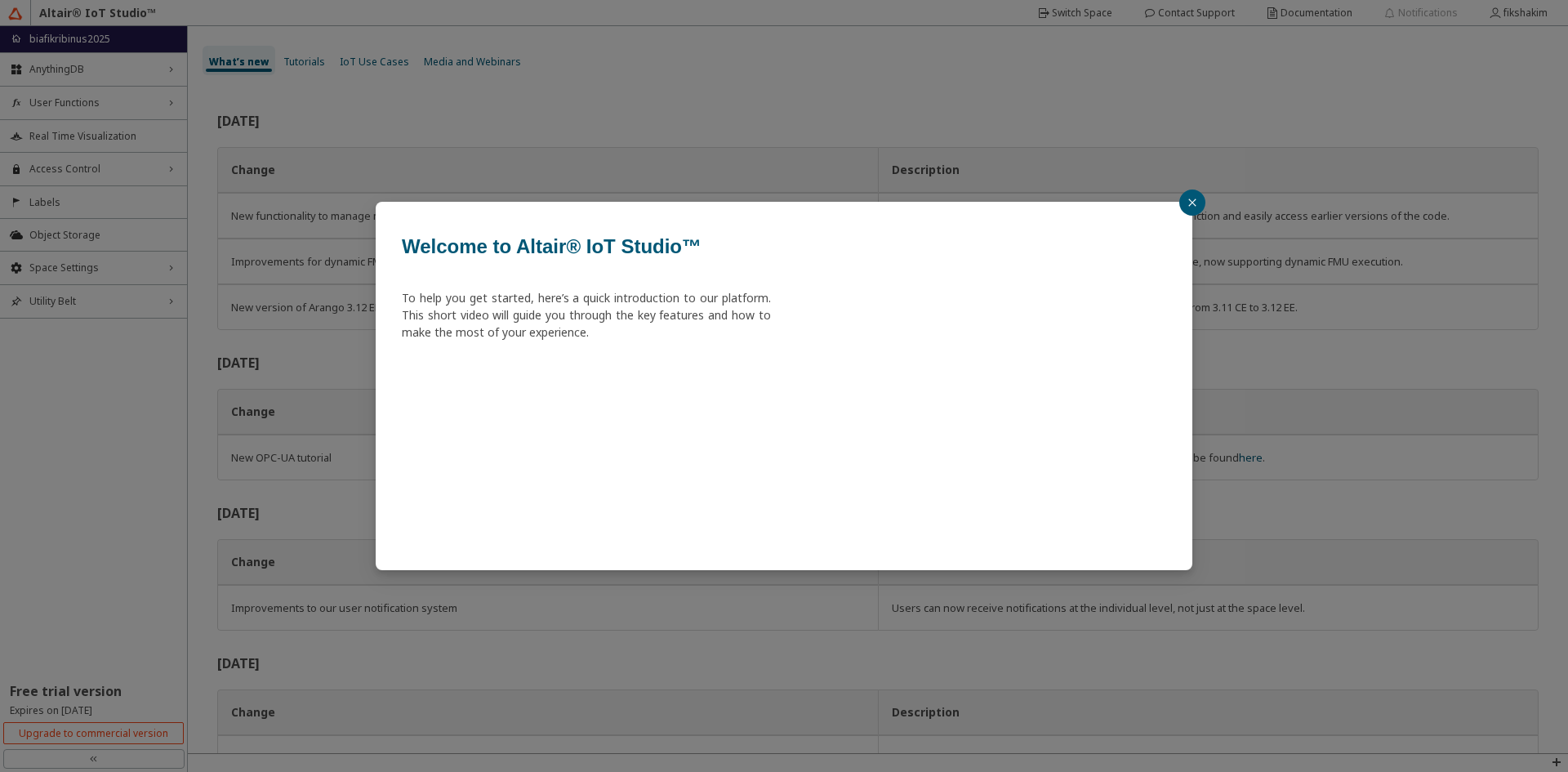
click at [1186, 194] on button "button" at bounding box center [1192, 202] width 26 height 26
